Goal: Task Accomplishment & Management: Manage account settings

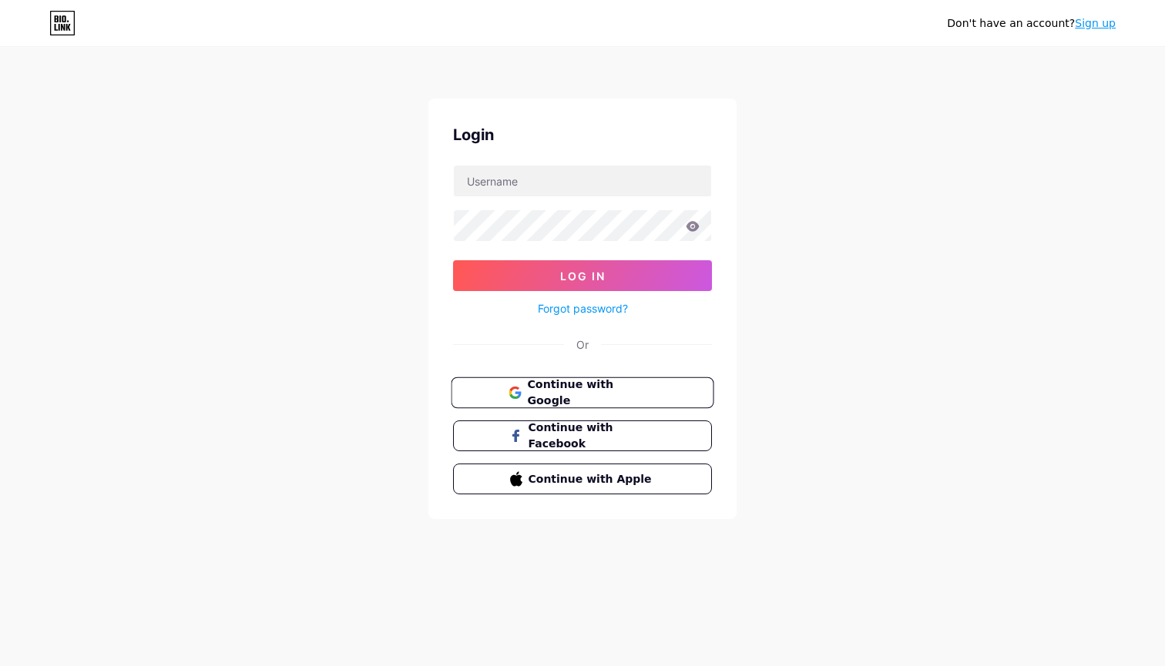
click at [526, 405] on button "Continue with Google" at bounding box center [582, 393] width 263 height 32
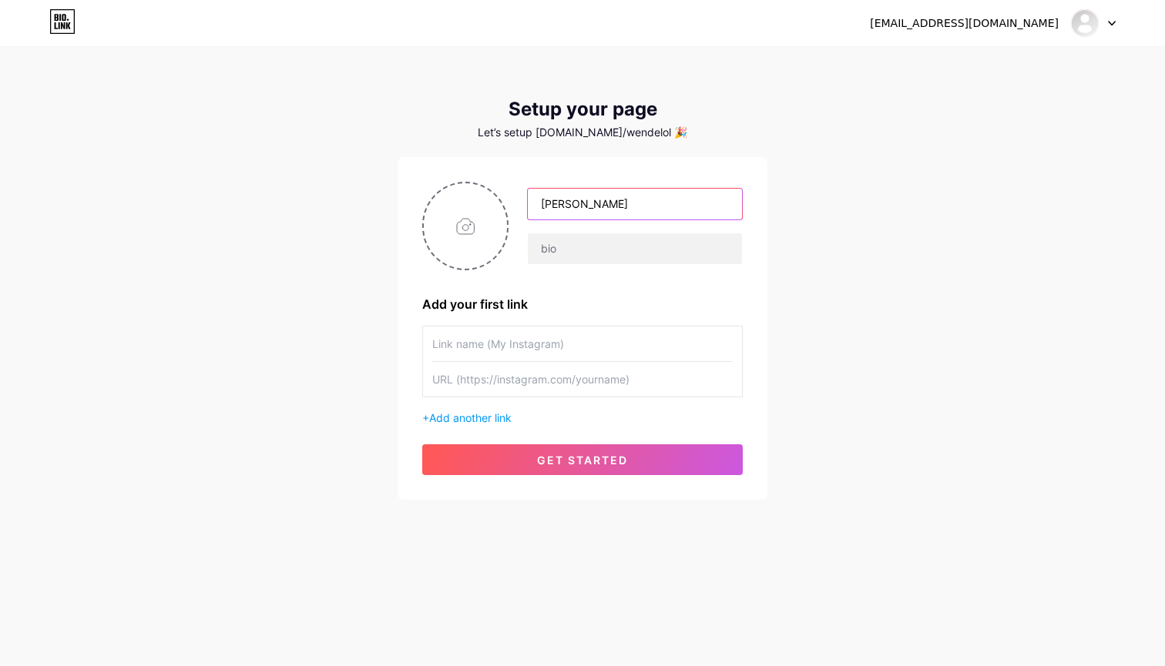
type input "[PERSON_NAME]"
click at [1088, 29] on img at bounding box center [1084, 23] width 25 height 25
click at [995, 61] on link "Dashboard" at bounding box center [1019, 63] width 191 height 42
click at [1096, 32] on img at bounding box center [1084, 22] width 29 height 29
click at [1097, 23] on img at bounding box center [1084, 23] width 25 height 25
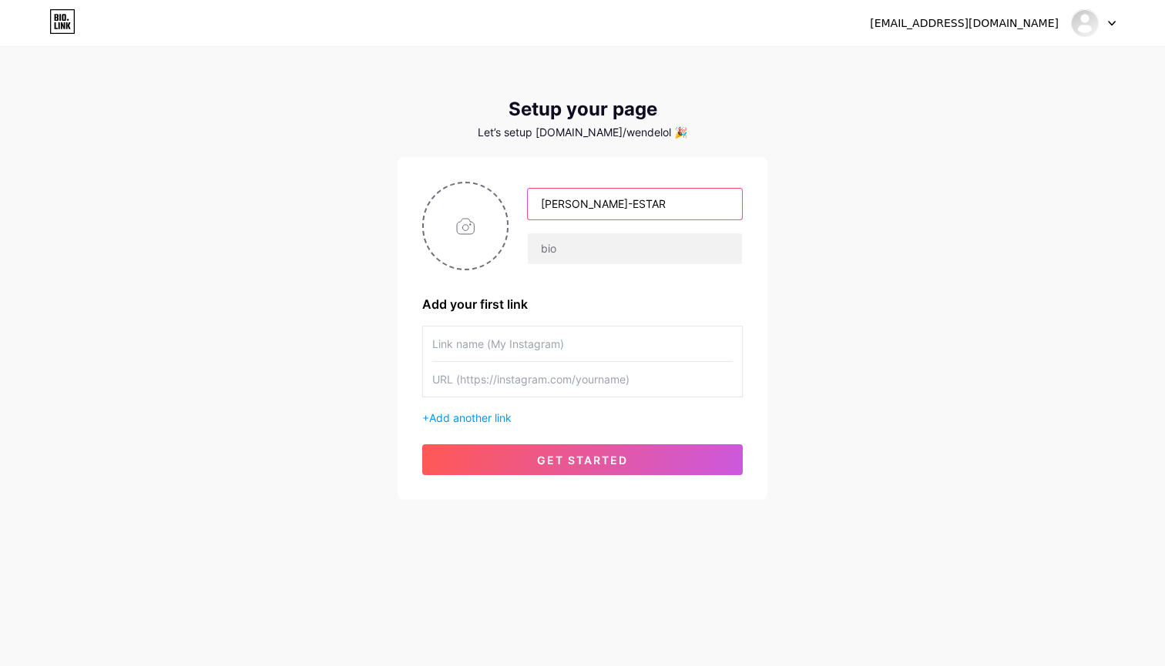
type input "WG BEM-ESTAR"
type input "Tudo para seu bem-estar"
type input "@wgbemestar"
click at [662, 376] on input "text" at bounding box center [582, 379] width 300 height 35
click at [652, 351] on input "@wgbemestar" at bounding box center [582, 344] width 300 height 35
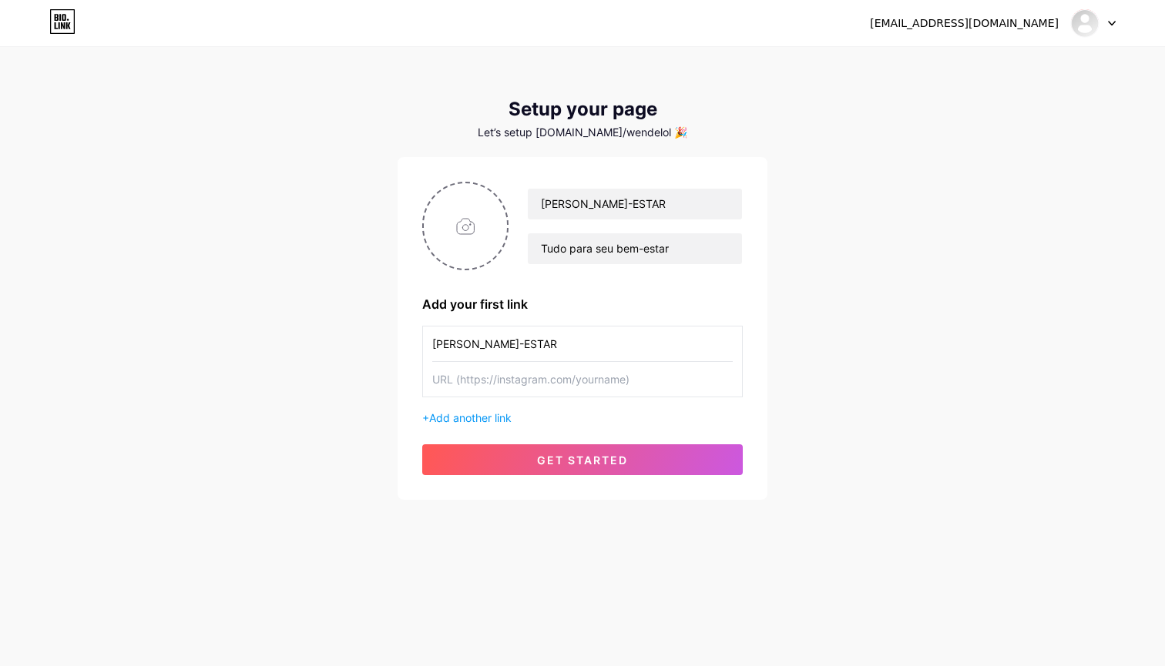
type input "WG BEM-ESTAR"
click at [662, 371] on input "text" at bounding box center [582, 379] width 300 height 35
type input "h"
paste input "https://www.instagram.com/wgbemestar/"
type input "https://www.instagram.com/wgbemestar/"
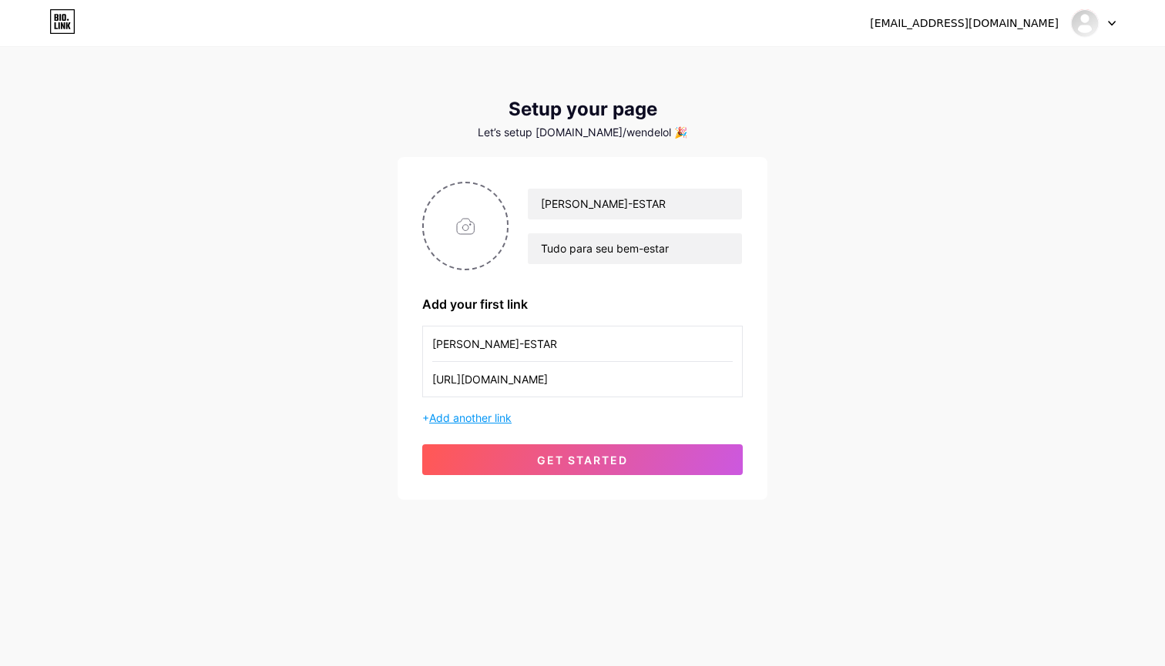
click at [486, 415] on span "Add another link" at bounding box center [470, 417] width 82 height 13
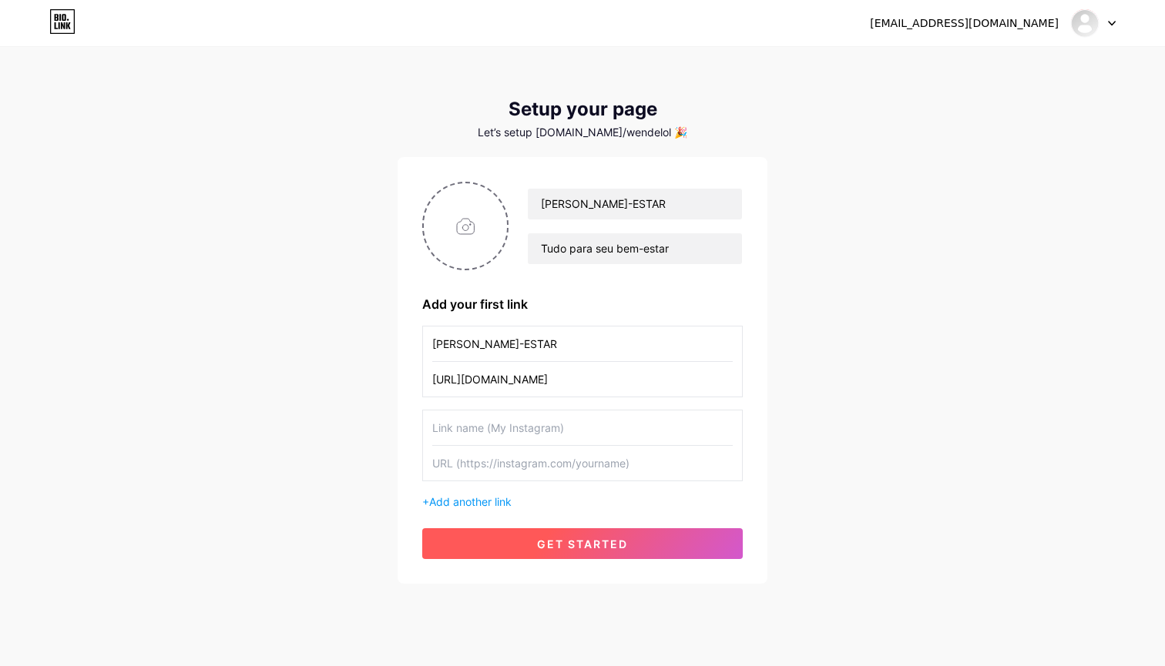
click at [568, 548] on span "get started" at bounding box center [582, 544] width 91 height 13
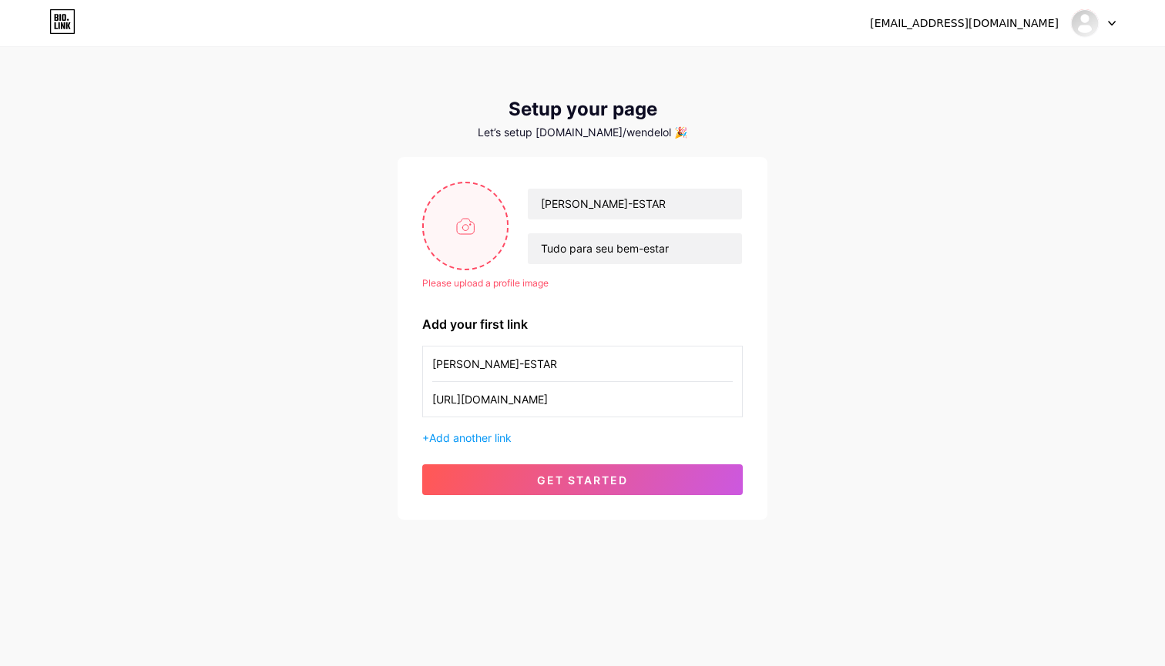
click at [464, 223] on input "file" at bounding box center [465, 226] width 83 height 86
type input "C:\fakepath\Ativo 8logo wg bem-estar.png"
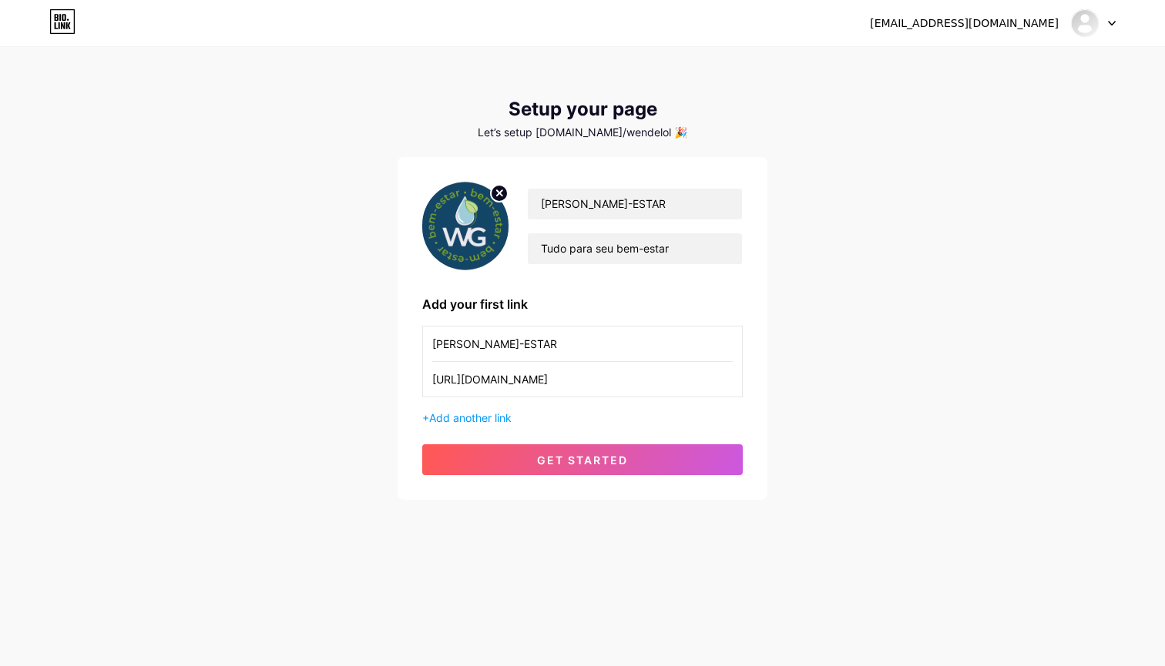
click at [635, 131] on div "Let’s setup bio.link/wendelol 🎉" at bounding box center [582, 132] width 370 height 12
click at [1037, 23] on div "wgbemestar@gmail.com" at bounding box center [964, 23] width 189 height 16
click at [1111, 24] on icon at bounding box center [1111, 24] width 6 height 4
click at [1021, 22] on div "wgbemestar@gmail.com" at bounding box center [964, 23] width 189 height 16
click at [646, 132] on div "Let’s setup bio.link/wendelol 🎉" at bounding box center [582, 132] width 370 height 12
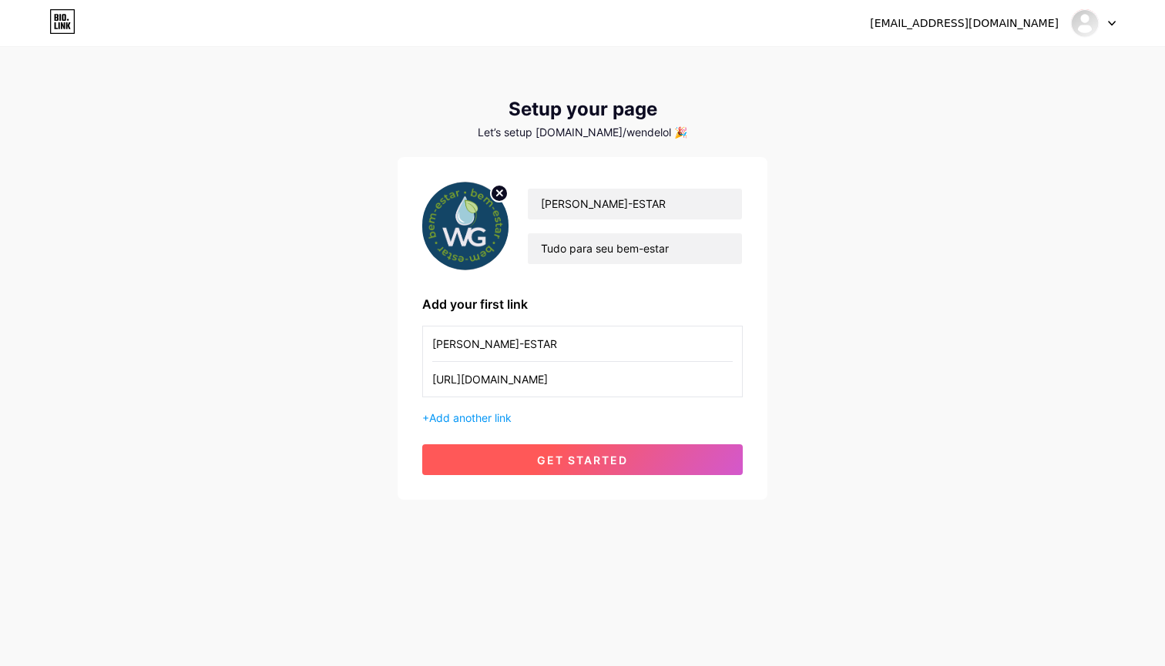
click at [561, 448] on button "get started" at bounding box center [582, 459] width 320 height 31
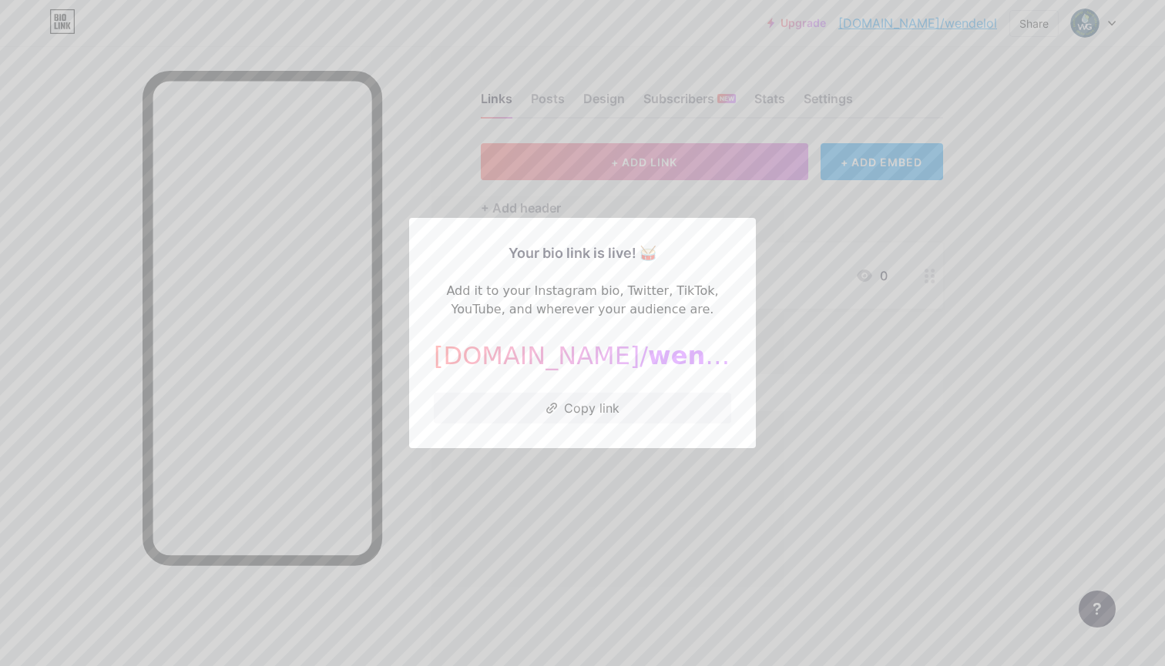
click at [747, 505] on div at bounding box center [582, 333] width 1165 height 666
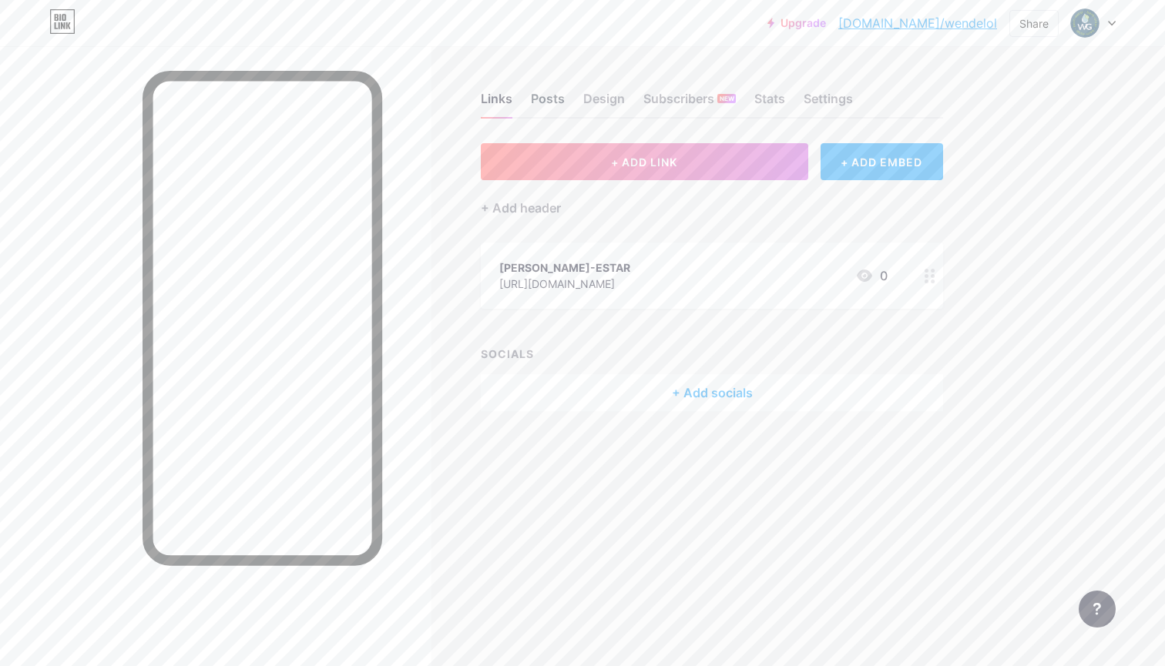
click at [537, 97] on div "Posts" at bounding box center [548, 103] width 34 height 28
click at [602, 98] on div "Design" at bounding box center [604, 103] width 42 height 28
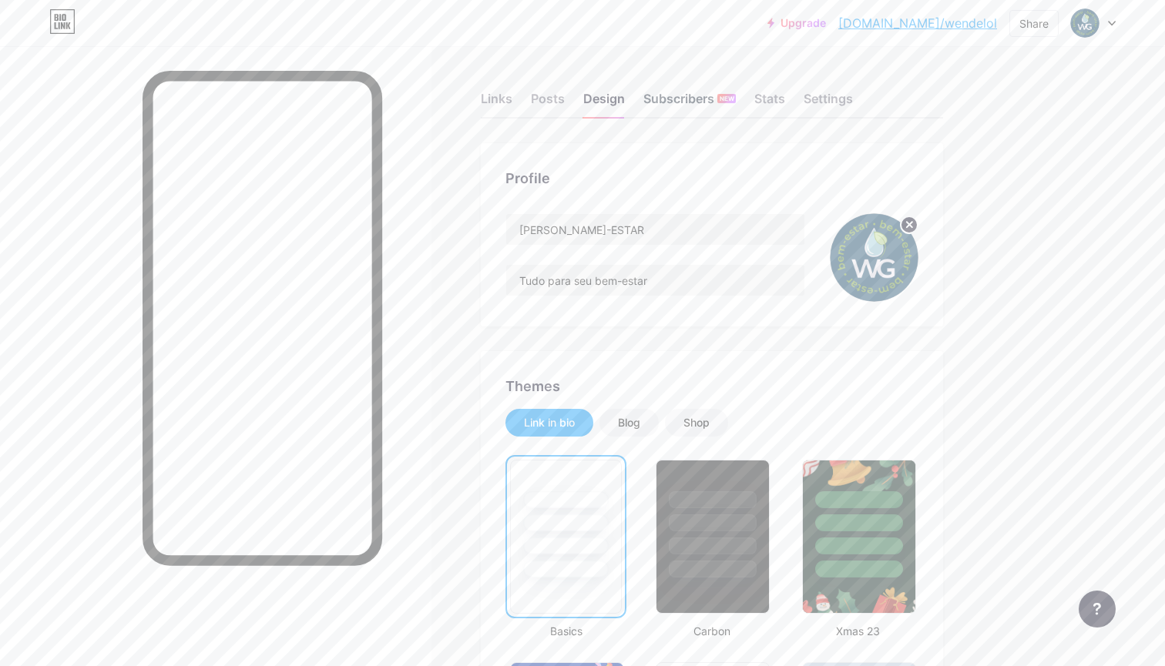
click at [669, 106] on div "Subscribers NEW" at bounding box center [689, 103] width 92 height 28
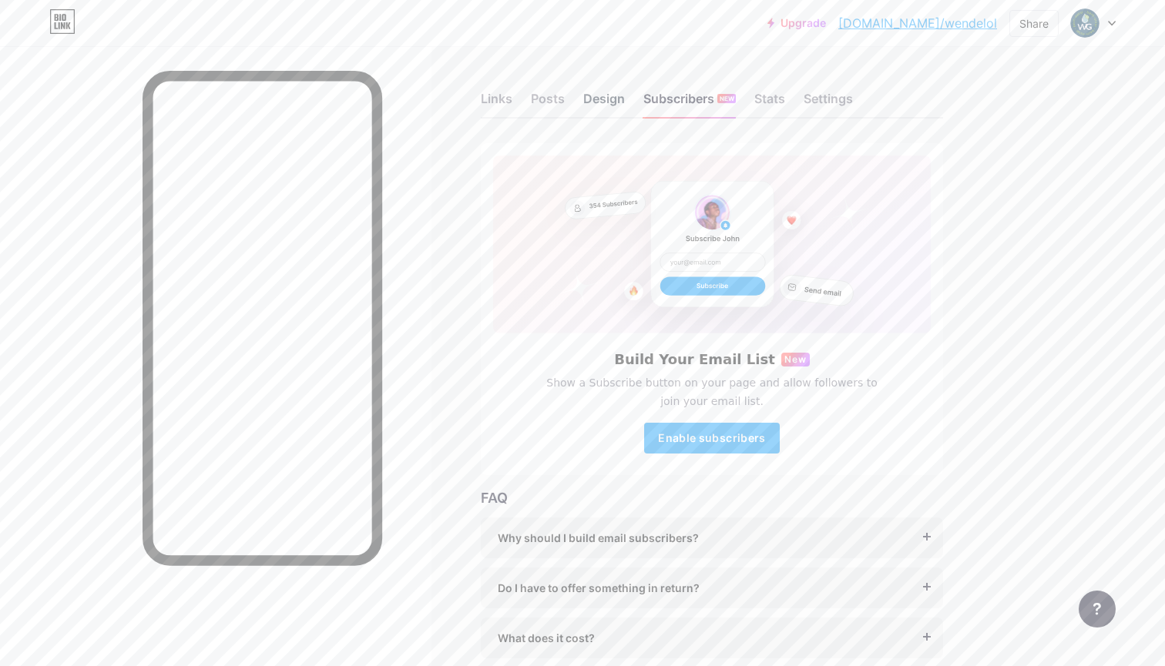
click at [600, 101] on div "Design" at bounding box center [604, 103] width 42 height 28
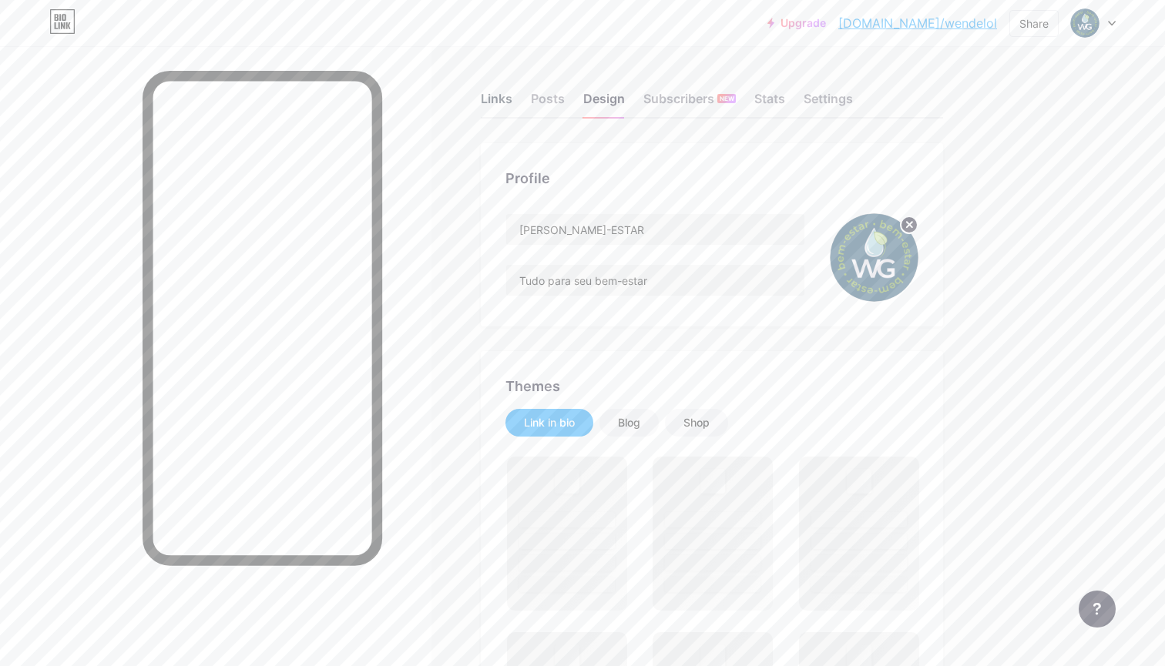
click at [498, 102] on div "Links" at bounding box center [497, 103] width 32 height 28
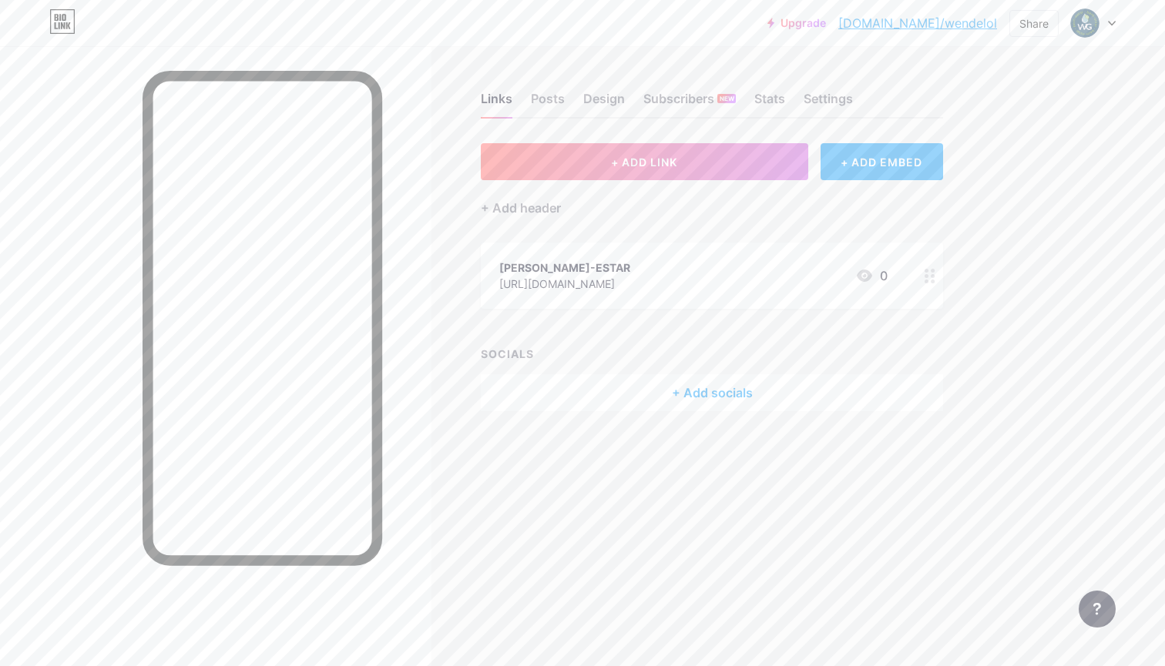
click at [693, 378] on div "+ Add socials" at bounding box center [712, 392] width 462 height 37
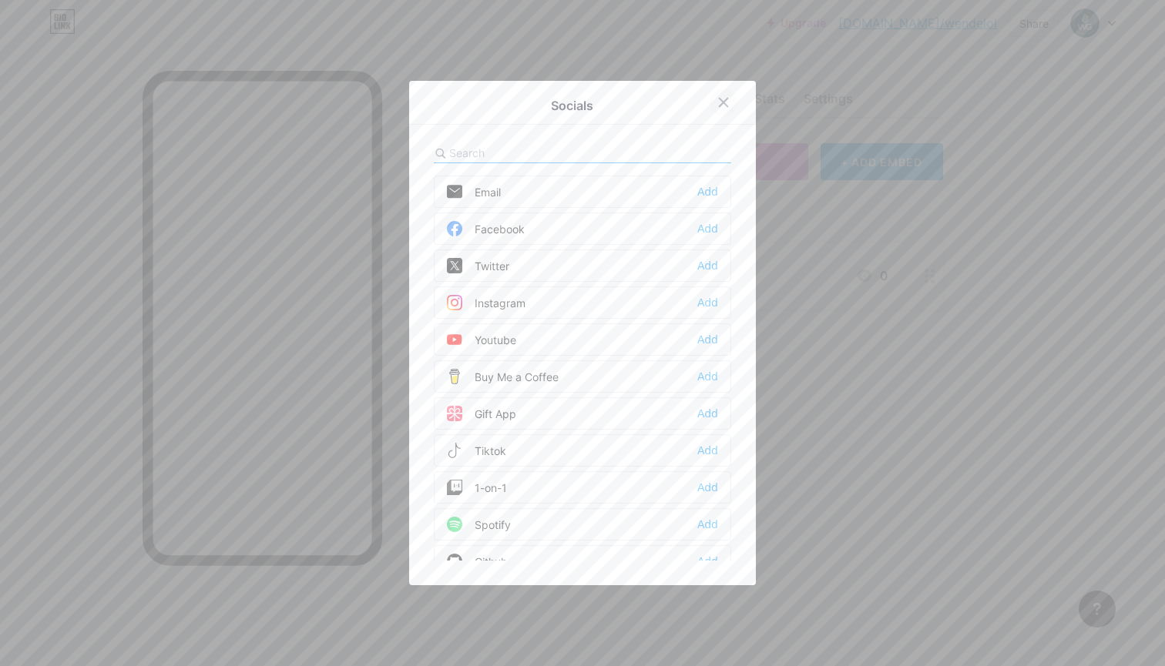
click at [726, 105] on icon at bounding box center [723, 103] width 8 height 8
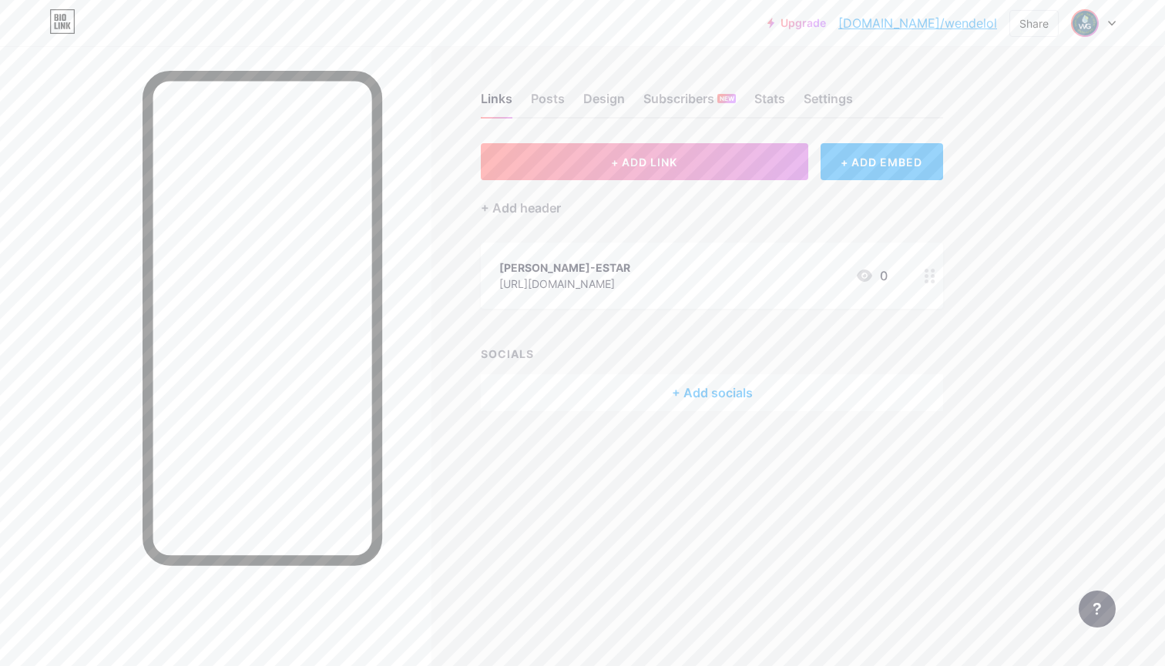
click at [1093, 22] on img at bounding box center [1084, 23] width 25 height 25
click at [998, 179] on link "Account settings" at bounding box center [1019, 175] width 191 height 42
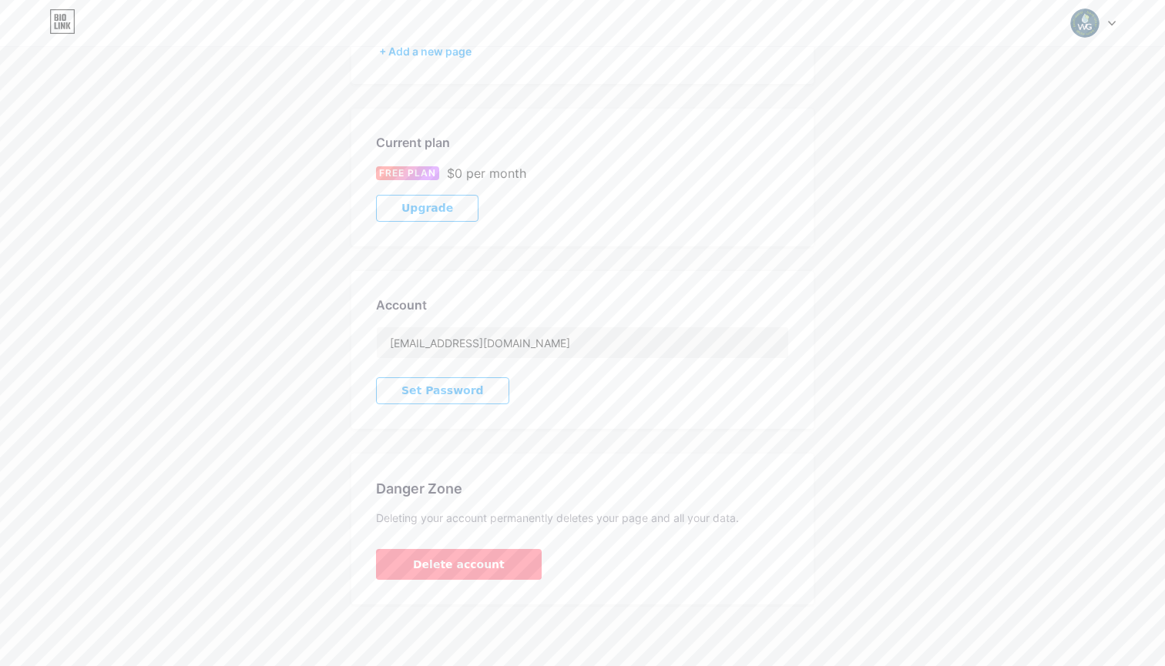
scroll to position [193, 0]
click at [430, 568] on span "Delete account" at bounding box center [459, 565] width 92 height 16
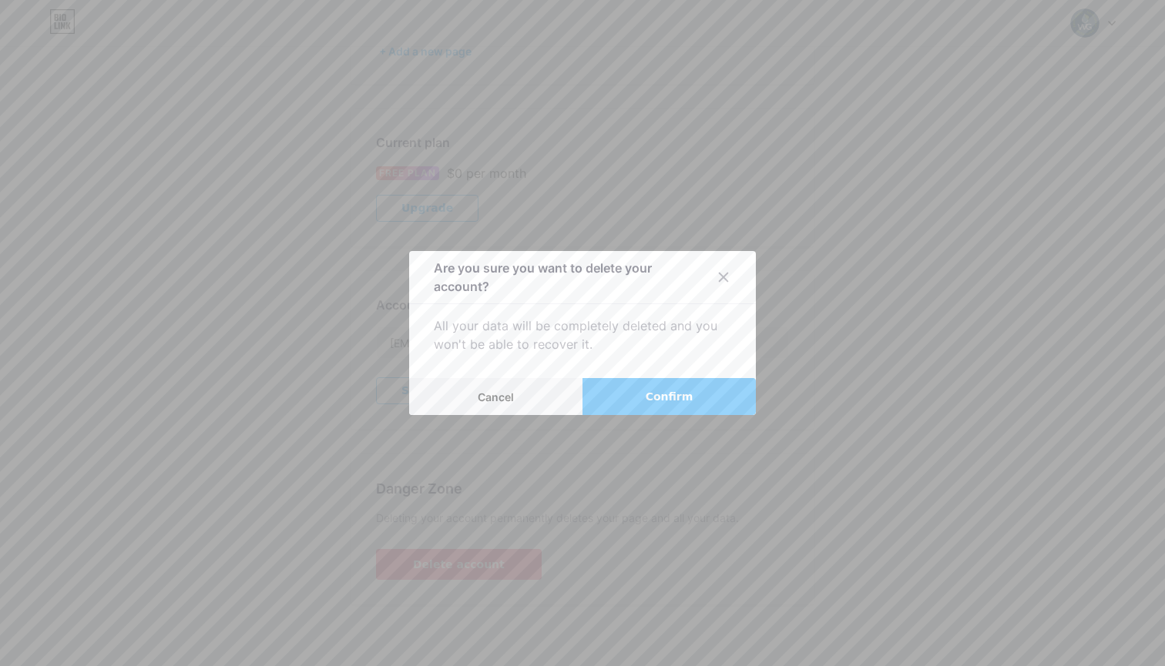
click at [654, 396] on span "Confirm" at bounding box center [670, 397] width 48 height 16
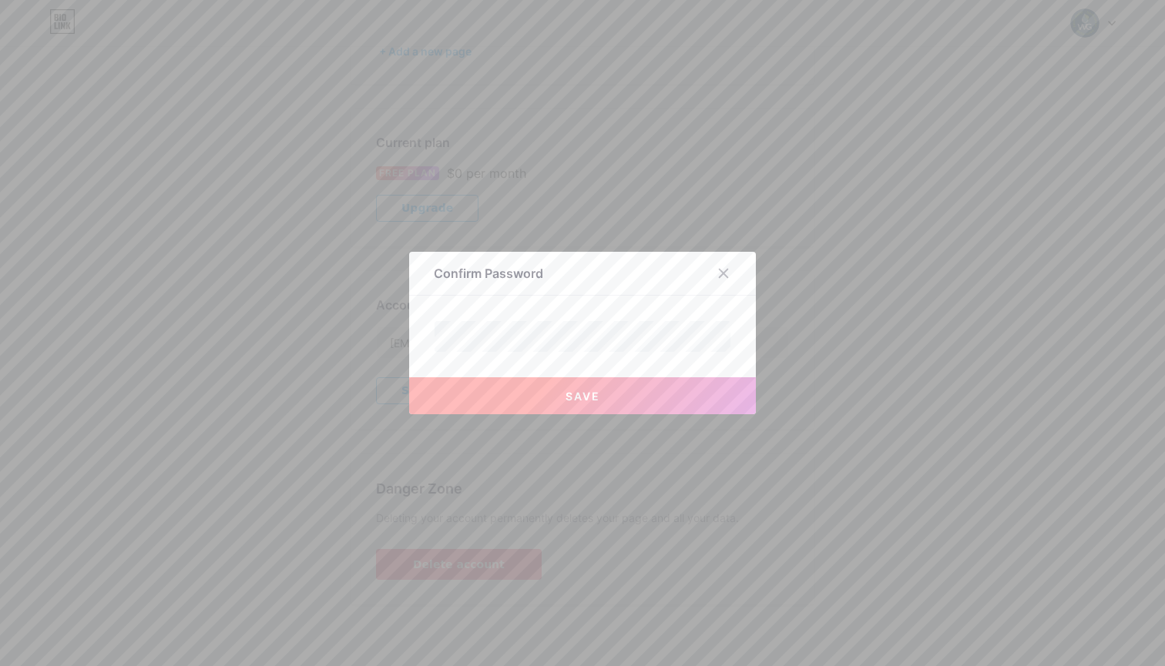
click at [574, 397] on span "Save" at bounding box center [582, 396] width 35 height 13
click at [560, 387] on button "Save" at bounding box center [582, 395] width 347 height 37
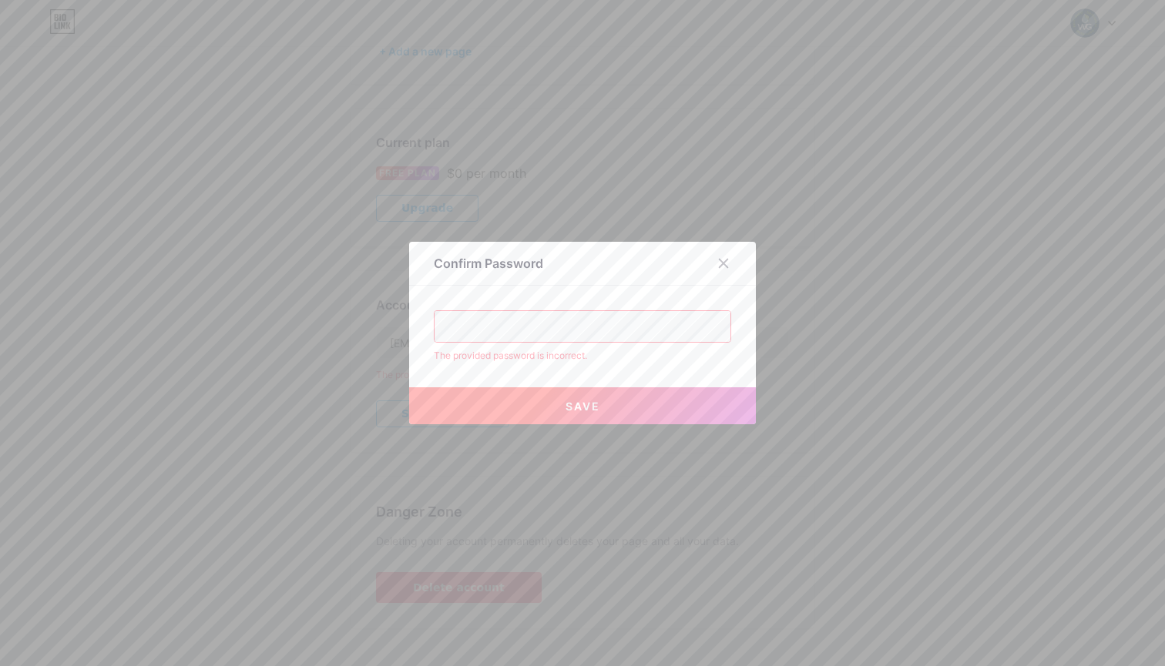
click at [737, 260] on div at bounding box center [732, 264] width 46 height 28
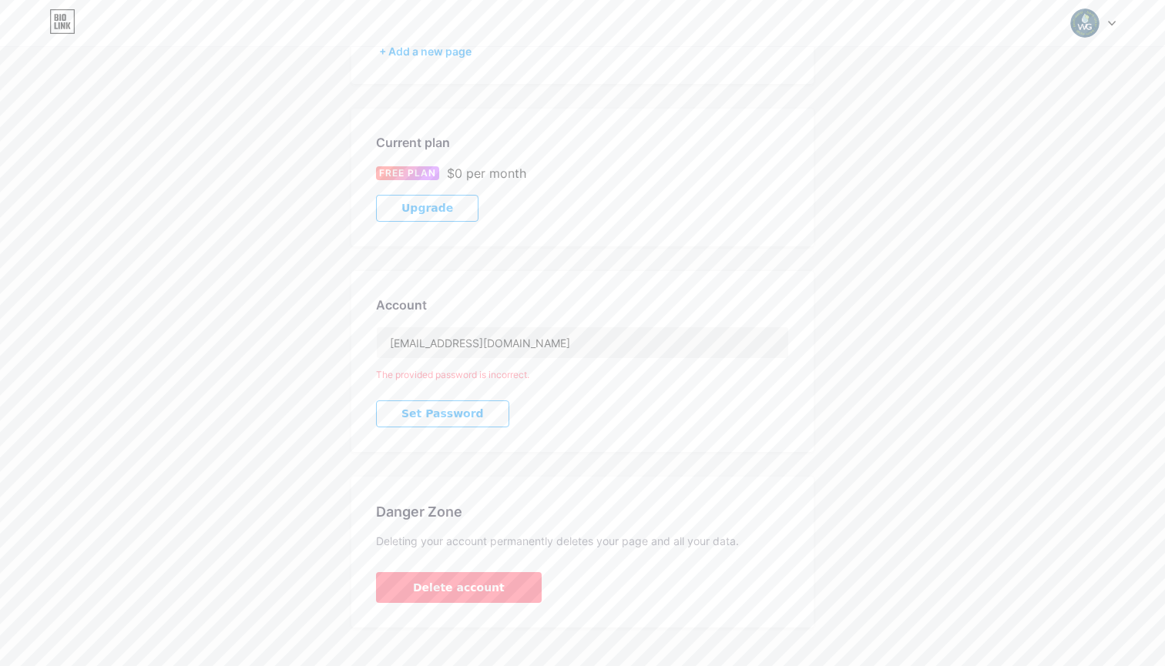
click at [465, 411] on span "Set Password" at bounding box center [442, 413] width 82 height 13
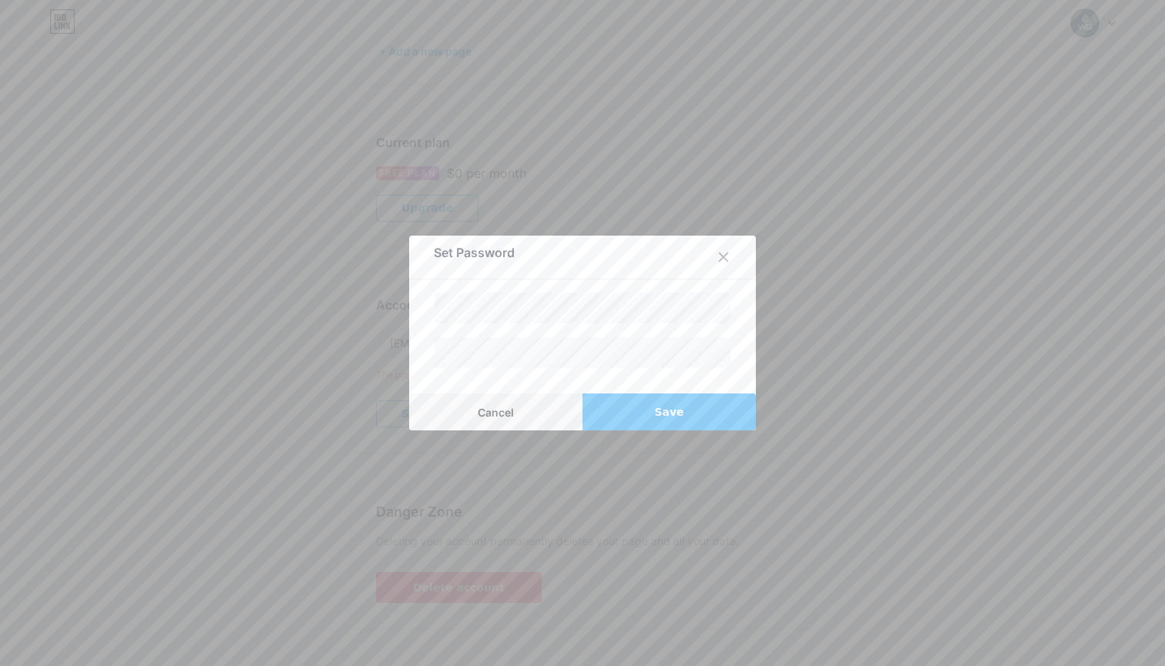
click at [658, 407] on span "Save" at bounding box center [668, 412] width 29 height 16
click at [641, 414] on button "Save" at bounding box center [668, 412] width 173 height 37
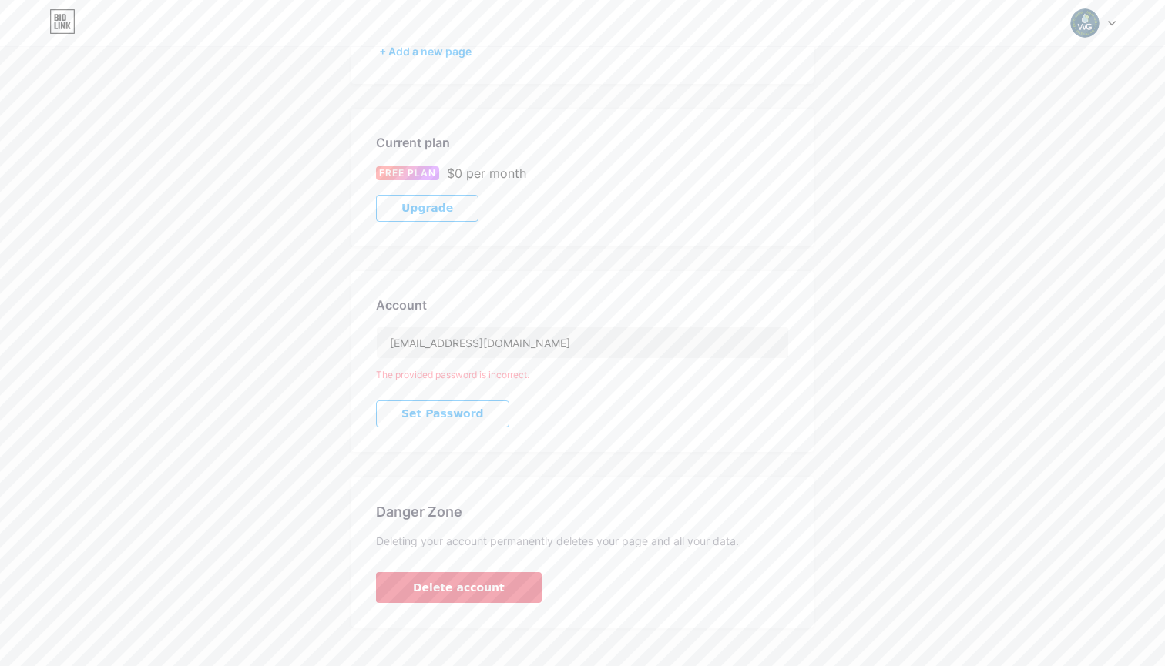
click at [475, 582] on span "Delete account" at bounding box center [459, 588] width 92 height 16
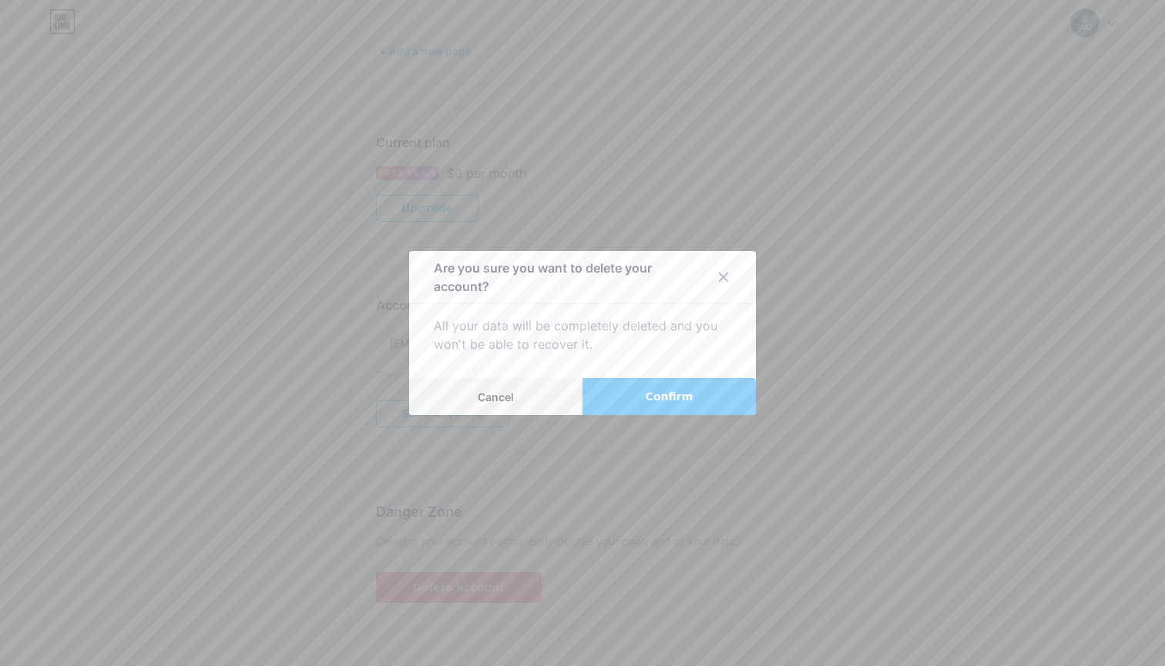
click at [653, 390] on span "Confirm" at bounding box center [670, 397] width 48 height 16
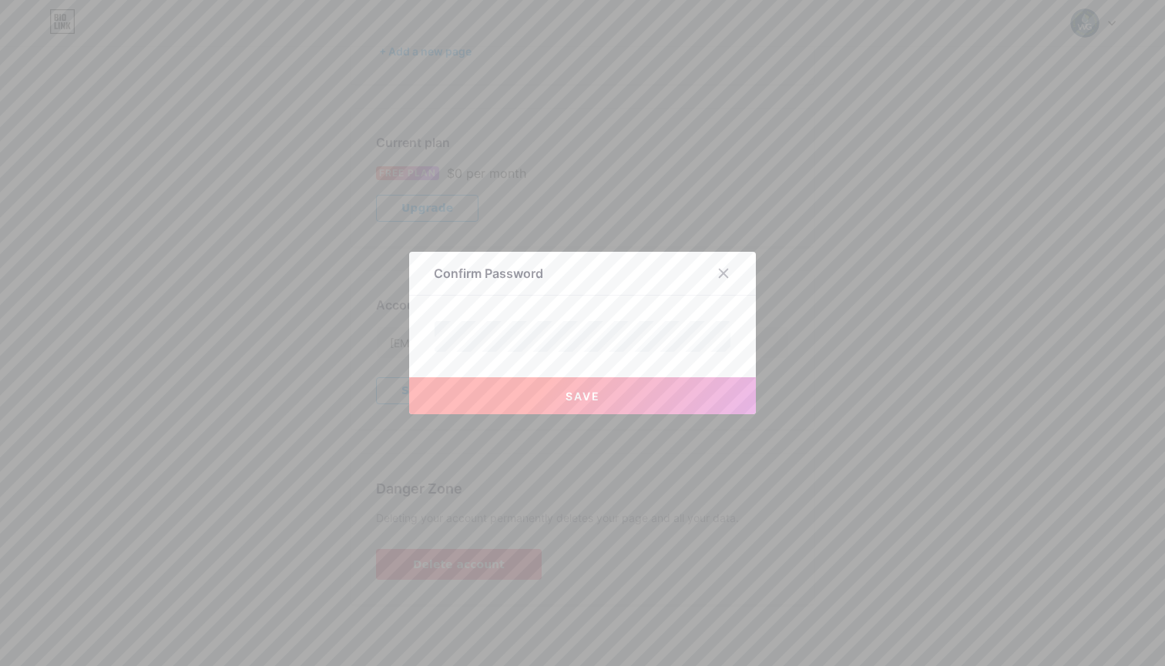
click at [578, 395] on span "Save" at bounding box center [582, 396] width 35 height 13
click at [722, 274] on icon at bounding box center [723, 274] width 8 height 8
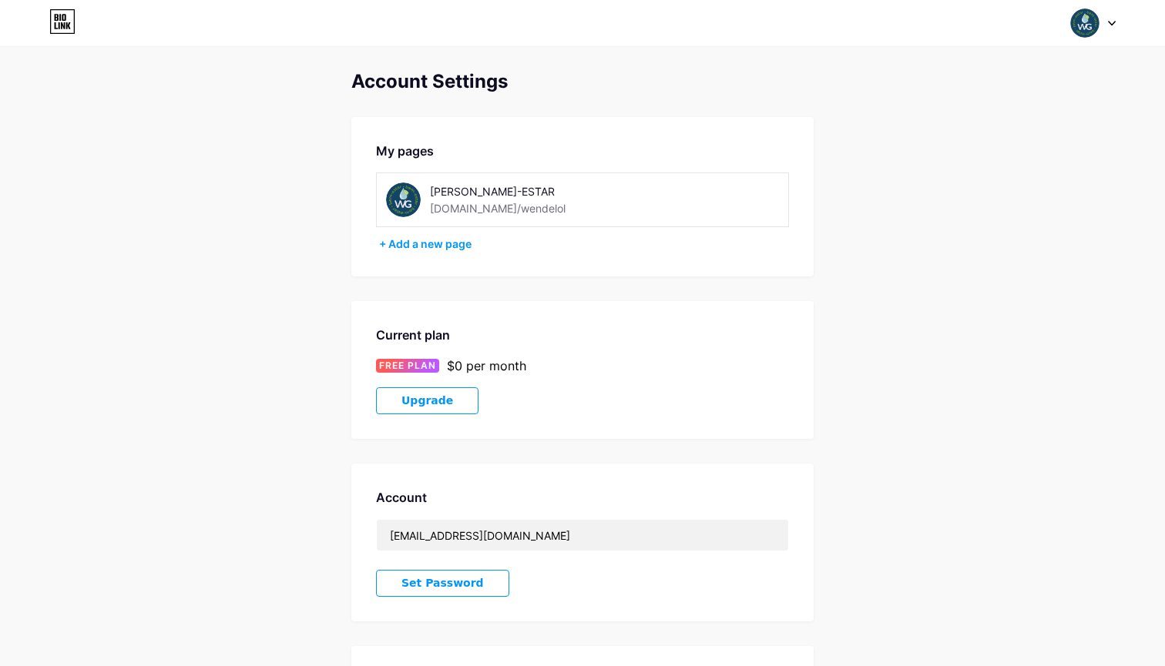
click at [1085, 31] on img at bounding box center [1084, 22] width 29 height 29
click at [971, 216] on li "Logout" at bounding box center [1019, 217] width 191 height 42
